Goal: Task Accomplishment & Management: Manage account settings

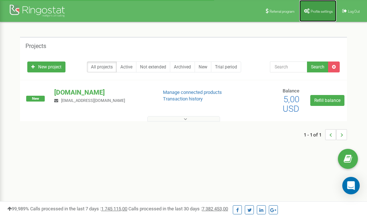
click at [313, 9] on span "Profile settings" at bounding box center [321, 11] width 22 height 4
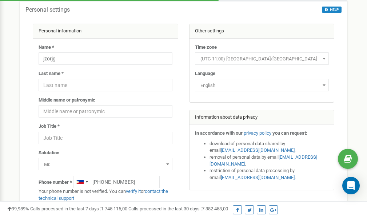
scroll to position [36, 0]
click at [135, 191] on link "verify it" at bounding box center [133, 190] width 15 height 5
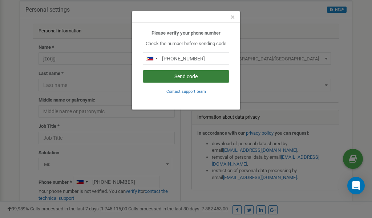
click at [195, 77] on button "Send code" at bounding box center [186, 76] width 87 height 12
